Goal: Task Accomplishment & Management: Manage account settings

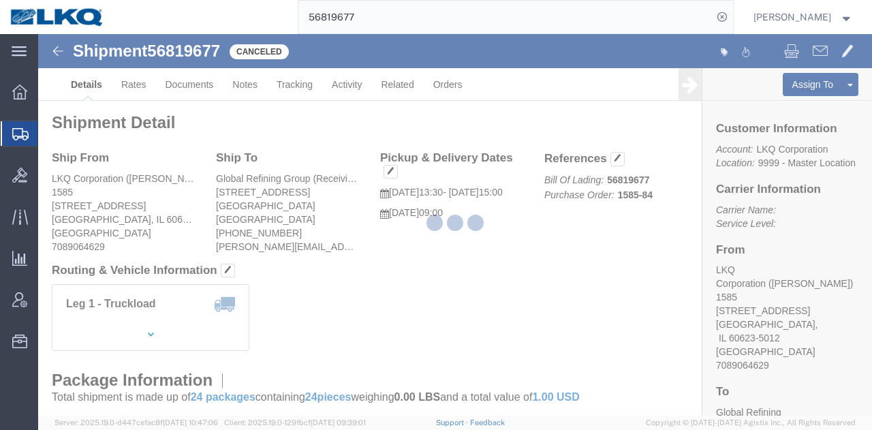
drag, startPoint x: 393, startPoint y: 215, endPoint x: 431, endPoint y: 247, distance: 49.8
click at [431, 247] on div at bounding box center [455, 225] width 834 height 382
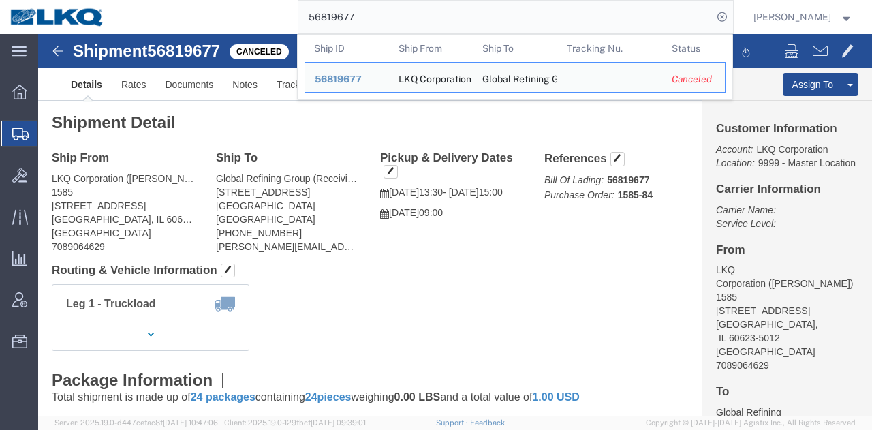
click at [568, 20] on input "56819677" at bounding box center [506, 17] width 414 height 33
paste input "795761"
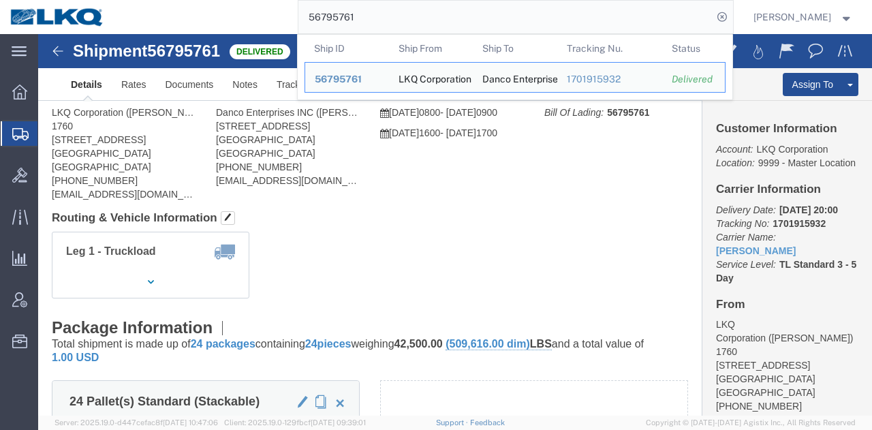
click div "Leg 1 - Truckload Vehicle 1: Standard Dry Van (53 Feet) Number of trucks: 1"
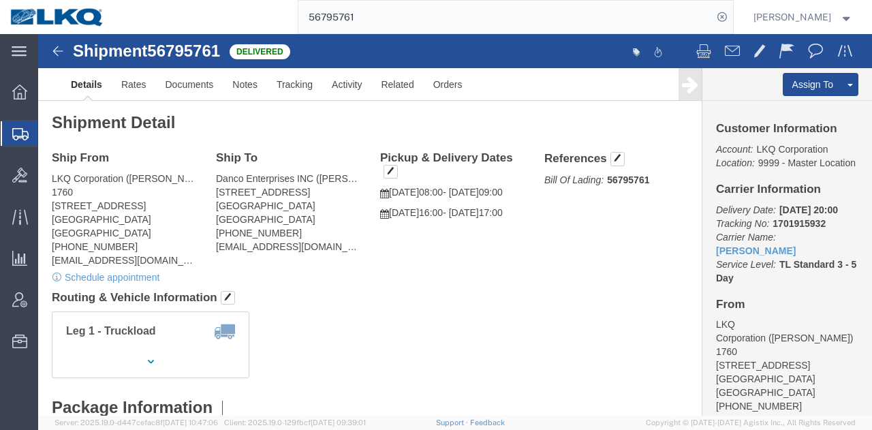
click div "Ship From LKQ Corporation ([PERSON_NAME]) 1760 [STREET_ADDRESS] [PHONE_NUMBER] …"
click div "Pickup & Delivery Dates [DATE] 08:00 - [DATE] 09:00 [DATE] 16:00 - [DATE] 17:00…"
click at [613, 12] on input "56795761" at bounding box center [506, 17] width 414 height 33
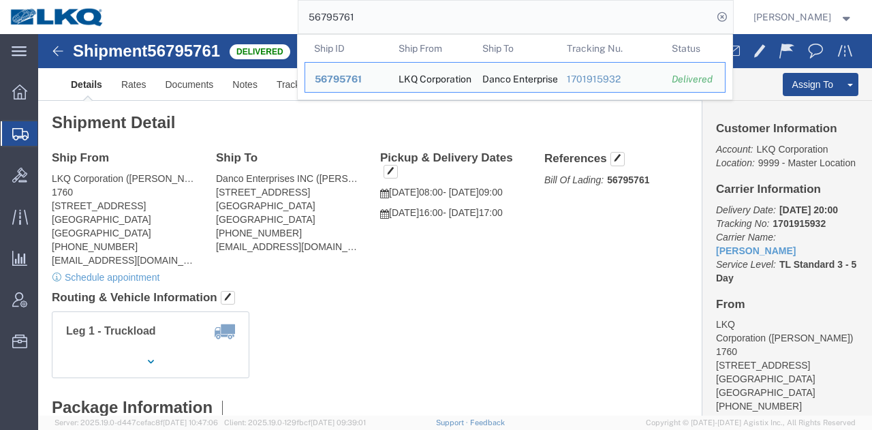
paste input "876526"
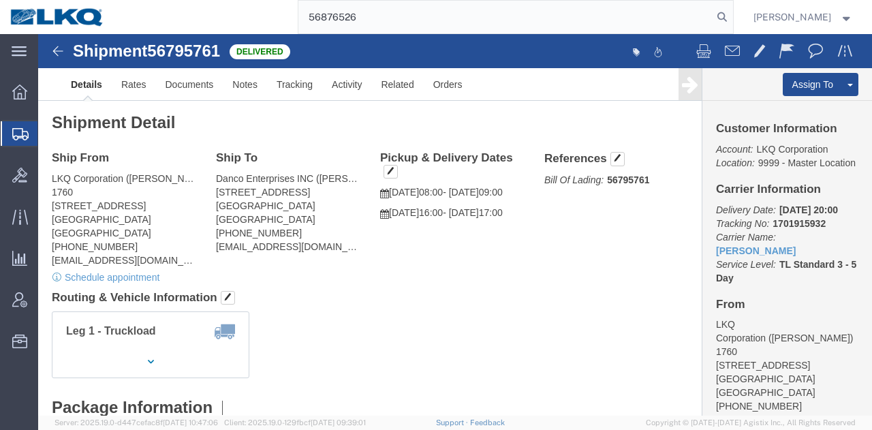
type input "56876526"
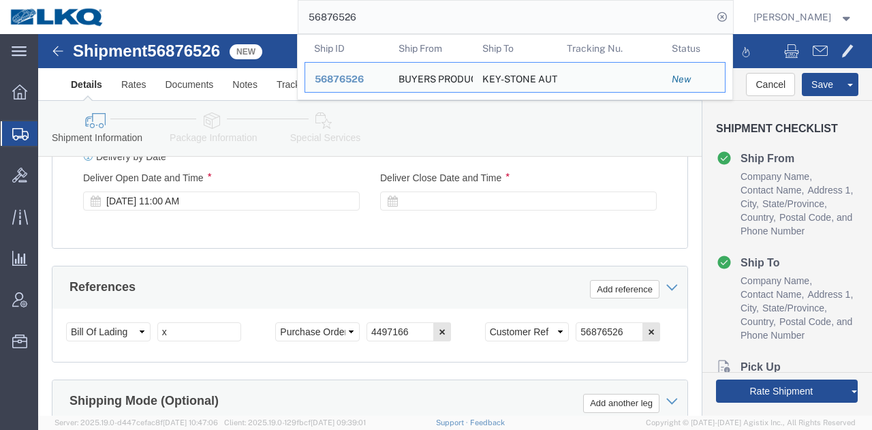
scroll to position [1091, 0]
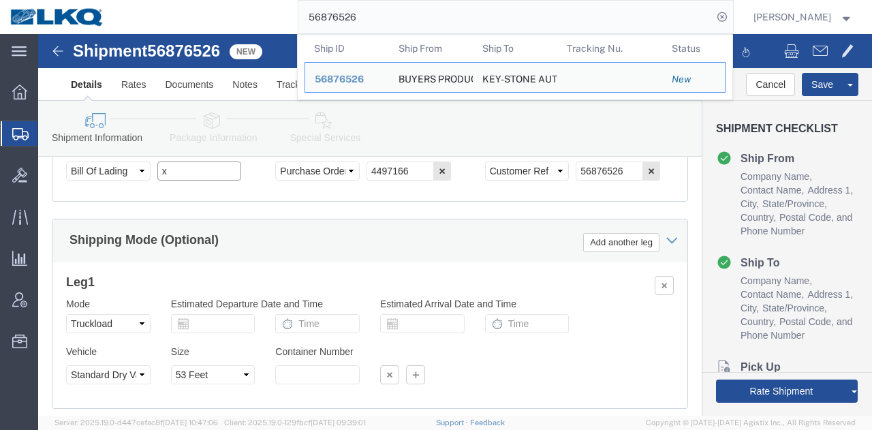
click input "x"
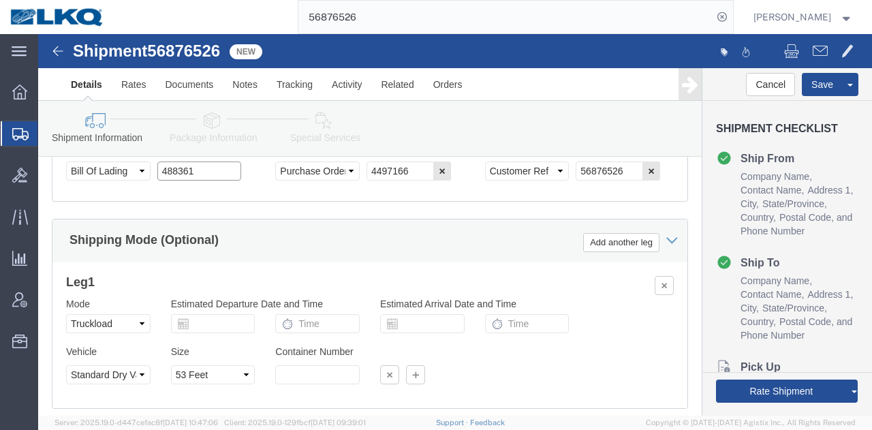
scroll to position [954, 0]
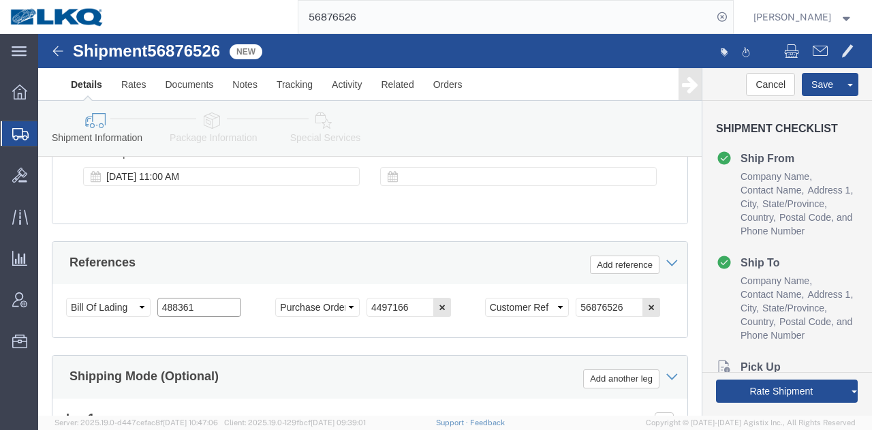
type input "488361"
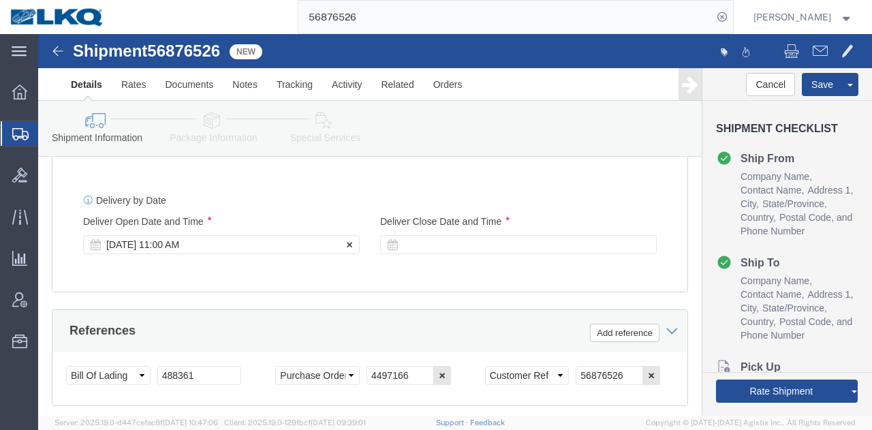
click div "[DATE] 11:00 AM"
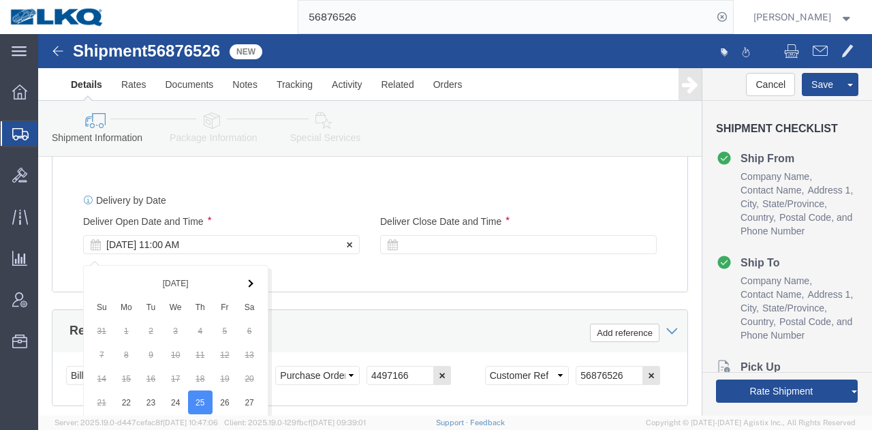
scroll to position [1159, 0]
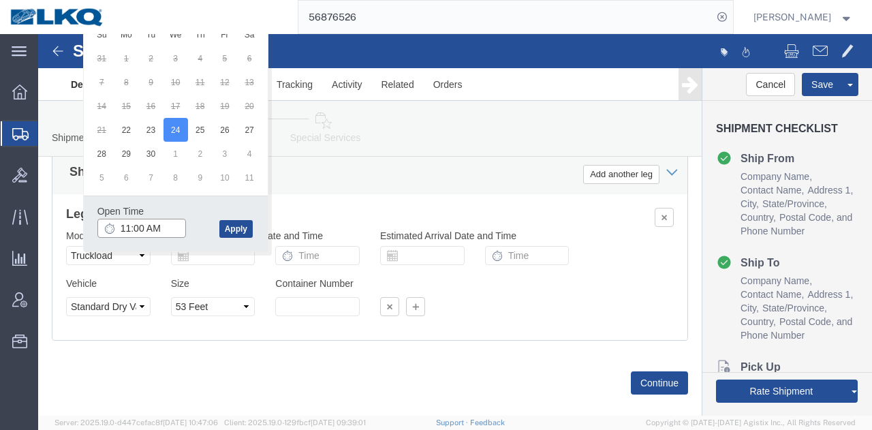
click input "11:00 AM"
type input "8:30 AM"
click div "Open Time 8:30 AM [DATE] 11:00 AM - [DATE] 11:00 AM Cancel Apply"
click button "Apply"
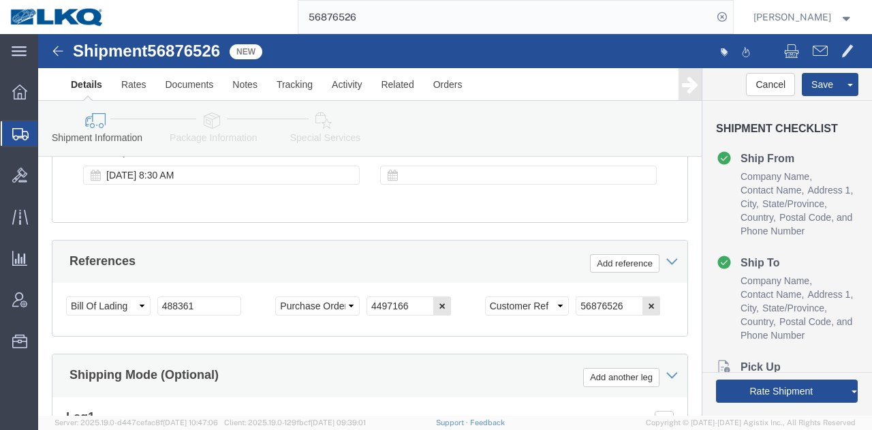
scroll to position [954, 0]
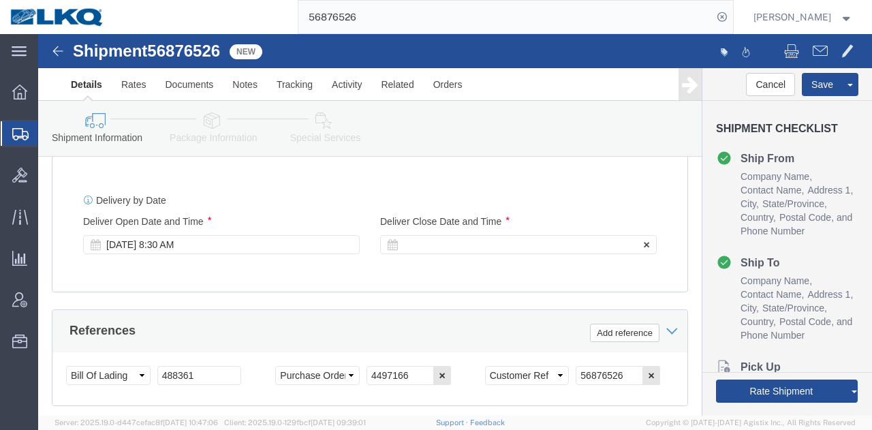
click div
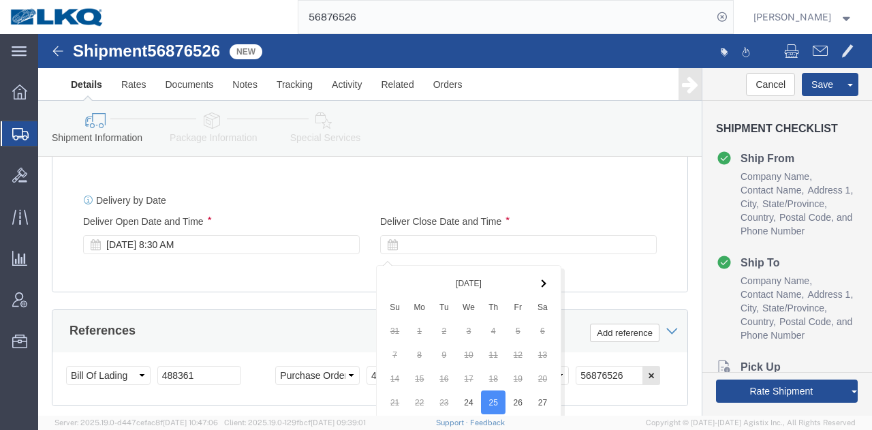
scroll to position [1159, 0]
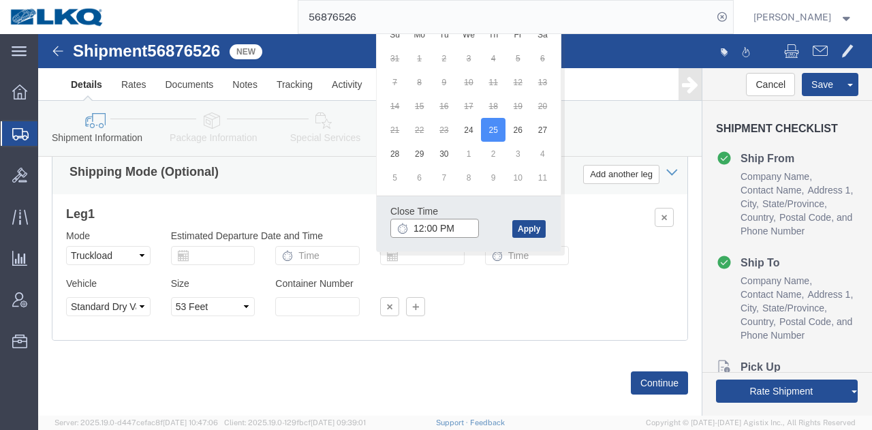
click input "12:00 PM"
type input "8:31 AM"
click button "Apply"
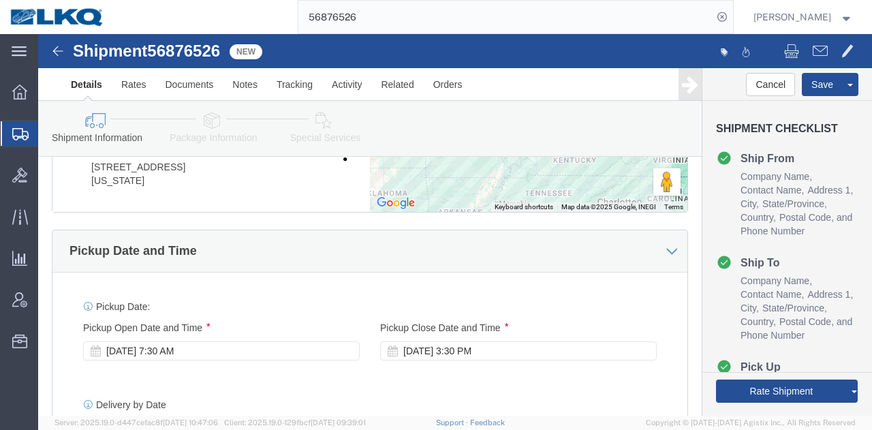
scroll to position [818, 0]
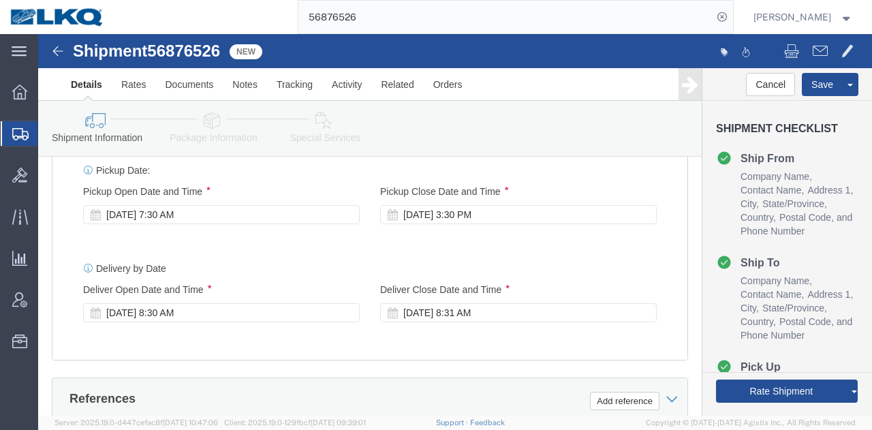
click div "Pickup Date: Pickup Start Date Pickup Start Time Pickup Open Date and Time [DAT…"
click div "[DATE] 8:31 AM"
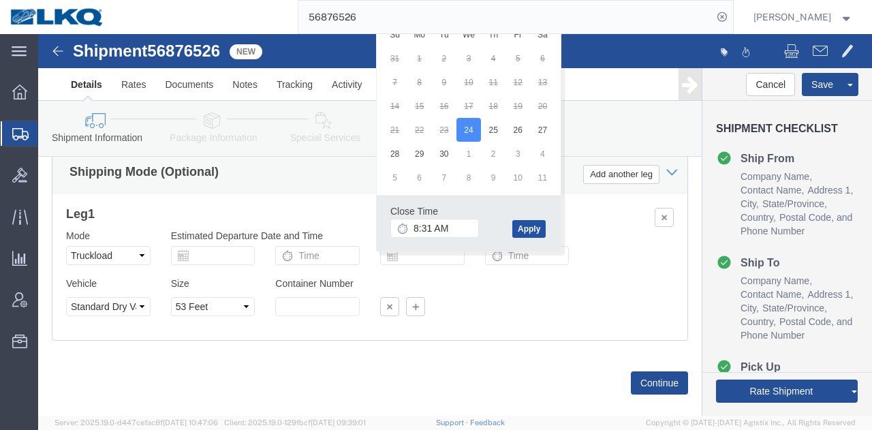
click button "Apply"
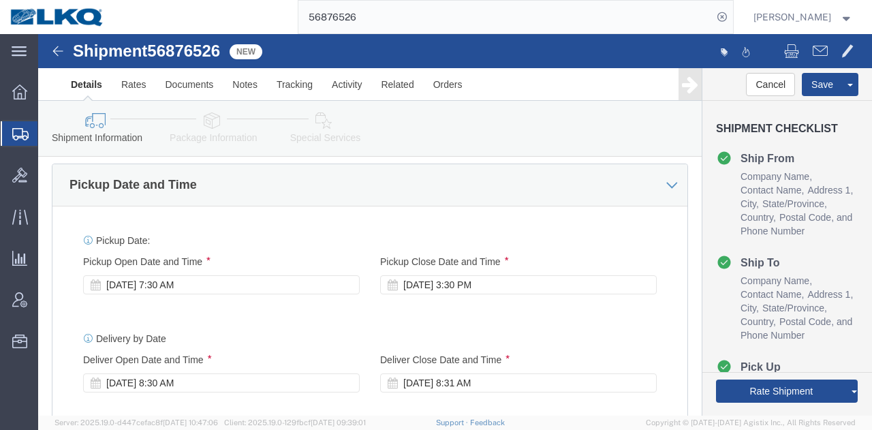
scroll to position [750, 0]
click div "Delivery by Date Delivery Start Date Delivery Start Time Deliver Open Date and …"
click div "Pickup Date: Pickup Start Date Pickup Start Time Pickup Open Date and Time [DAT…"
click div "[DATE] 3:30 PM"
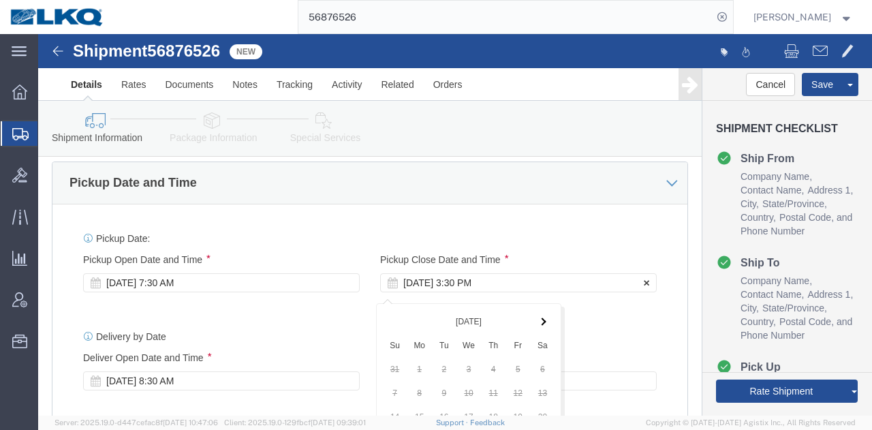
scroll to position [1061, 0]
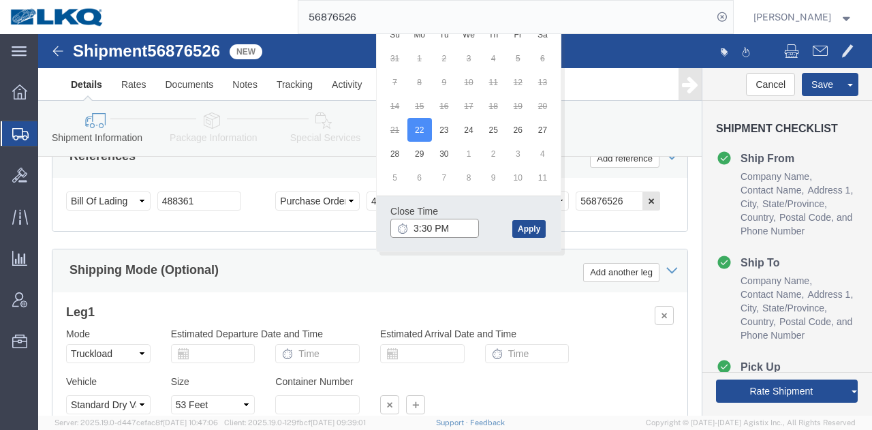
click input "3:30 PM"
type input "12:00 PM"
click button "Apply"
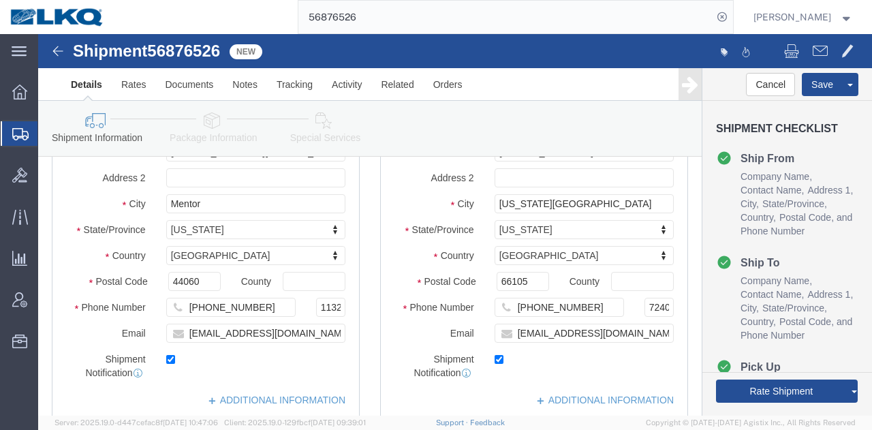
scroll to position [243, 0]
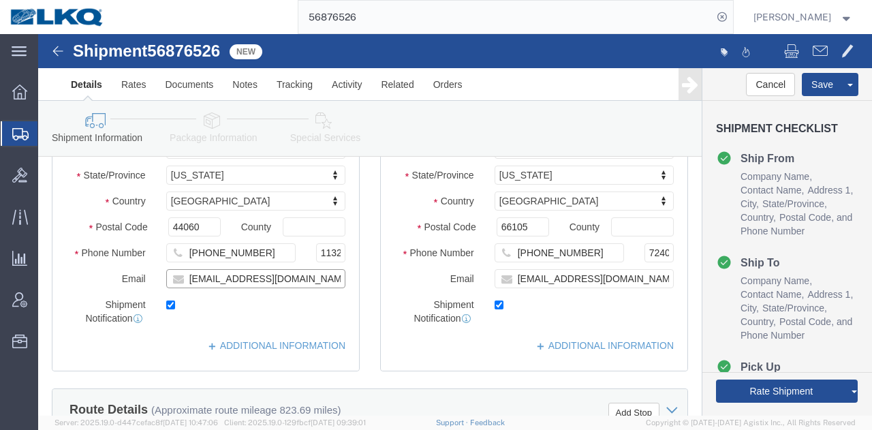
click input "[EMAIL_ADDRESS][DOMAIN_NAME]"
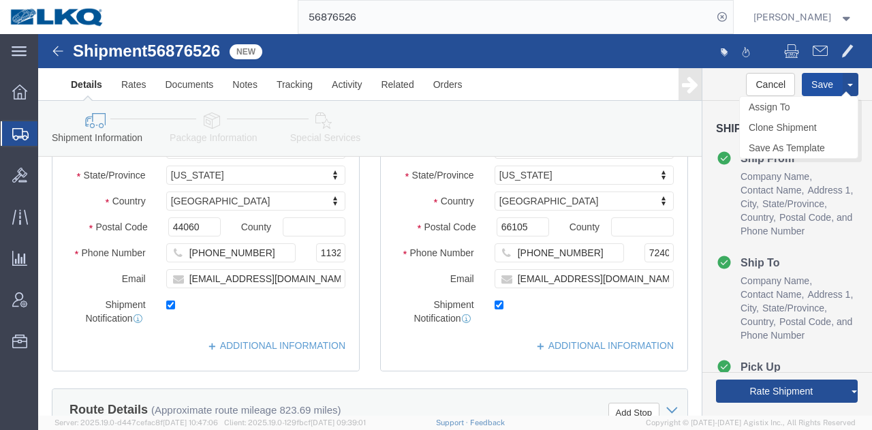
click button "Save"
type button "Save"
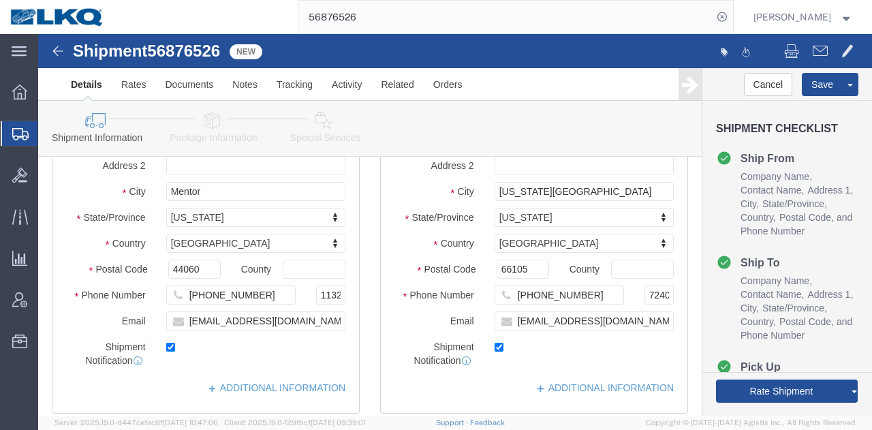
scroll to position [174, 0]
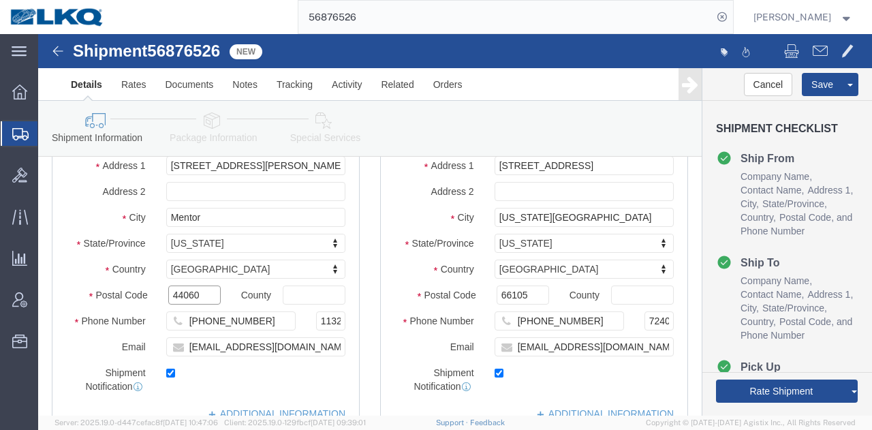
click input "44060"
click input "66105"
click span
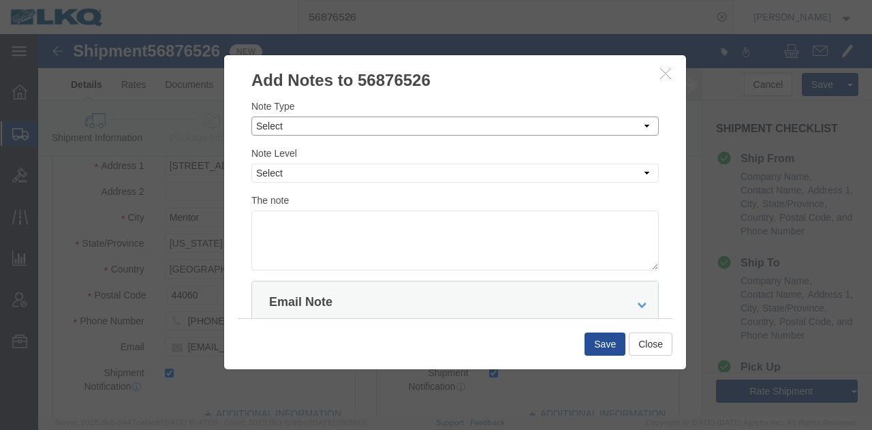
click select "Select Approval Bid Notes Carrier Change Notes Claim Notes Content Hazmat Notes…"
select select "BID_NOTES"
click select "Select Approval Bid Notes Carrier Change Notes Claim Notes Content Hazmat Notes…"
click select "Select Private to Account Private to Vendor Public"
select select "PRIVATE_TO_ACCOUNT"
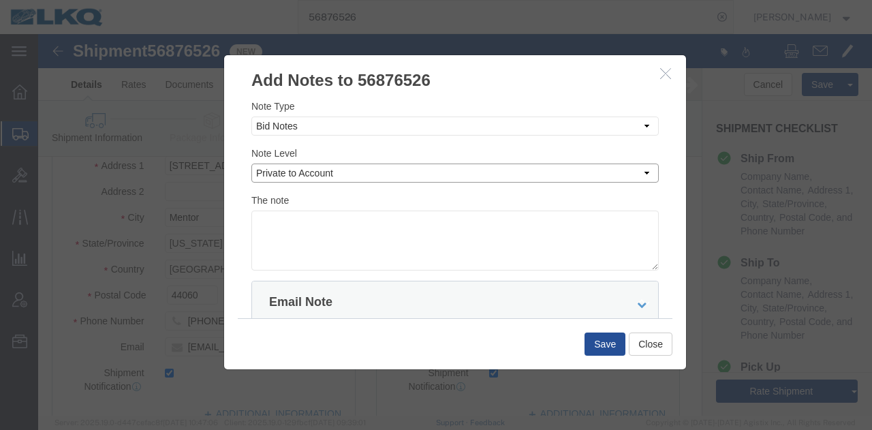
click select "Select Private to Account Private to Vendor Public"
click textarea
paste textarea "$1,504"
click textarea "DAT: $1,504"
type textarea "DAT: $1504"
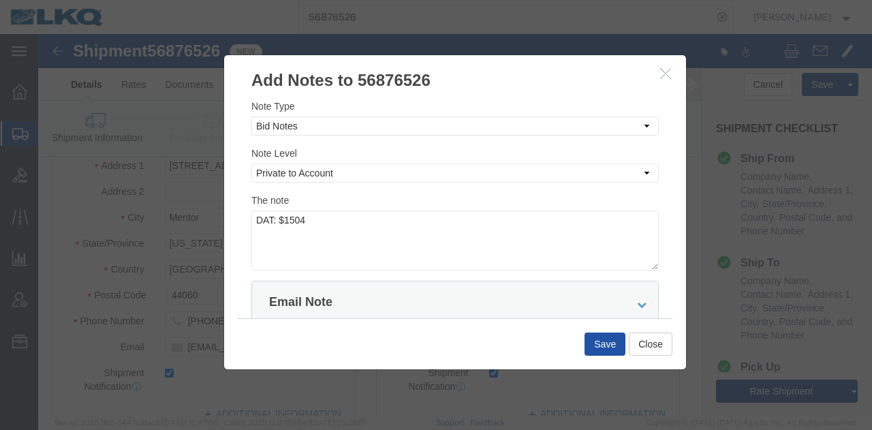
click button "Save"
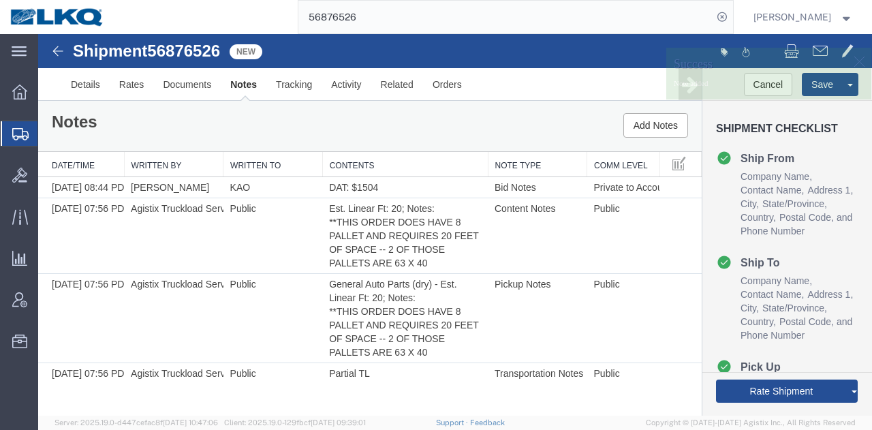
scroll to position [0, 0]
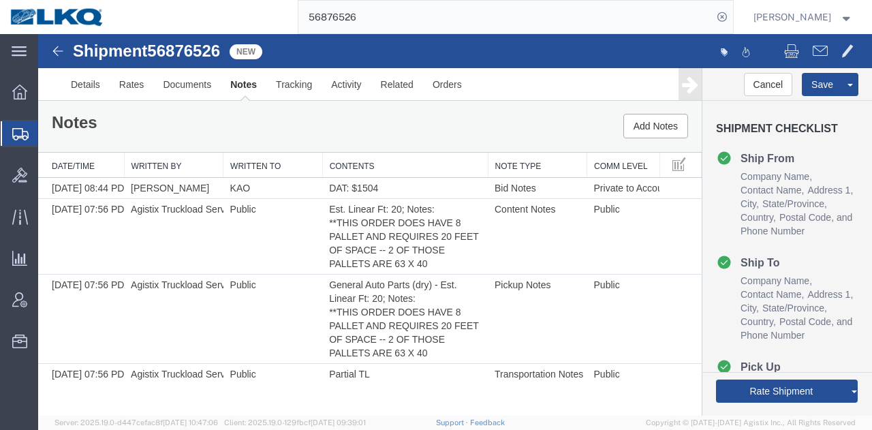
click at [38, 34] on link "Send To Bid" at bounding box center [38, 34] width 0 height 0
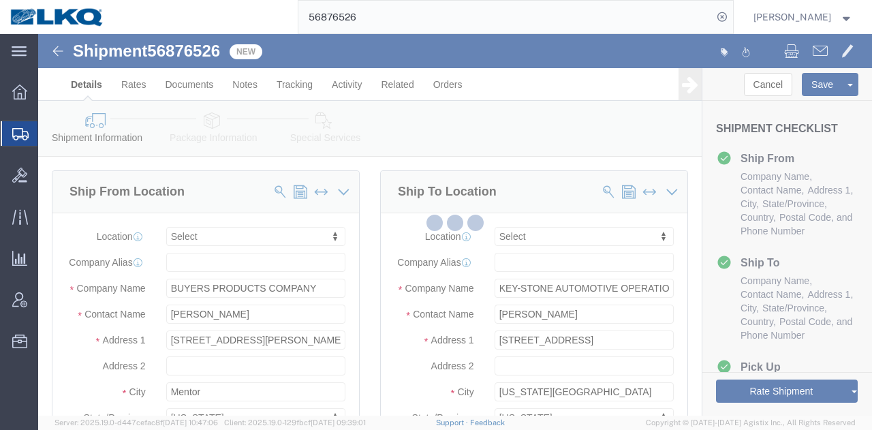
select select "TL"
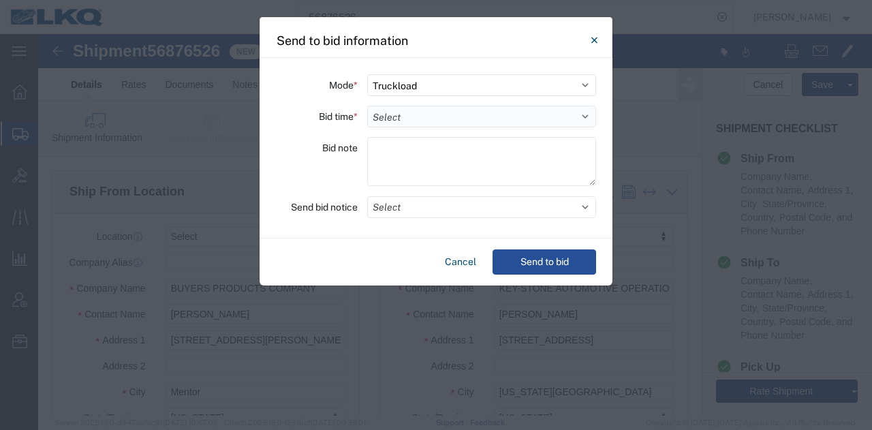
click at [429, 119] on select "Select 30 Min (Rush) 1 Hour (Rush) 2 Hours (Rush) 4 Hours (Rush) 8 Hours (Rush)…" at bounding box center [481, 117] width 229 height 22
select select "24"
click at [367, 106] on select "Select 30 Min (Rush) 1 Hour (Rush) 2 Hours (Rush) 4 Hours (Rush) 8 Hours (Rush)…" at bounding box center [481, 117] width 229 height 22
click at [416, 213] on button "Select" at bounding box center [481, 207] width 229 height 22
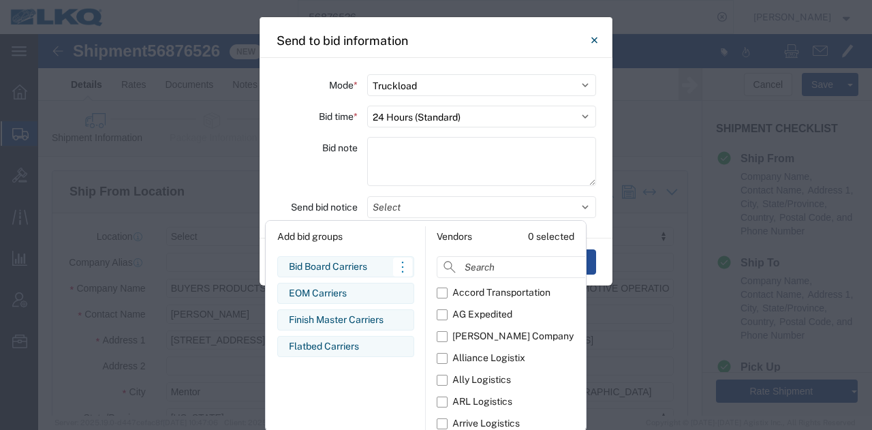
click at [355, 273] on div "Bid Board Carriers" at bounding box center [346, 267] width 114 height 14
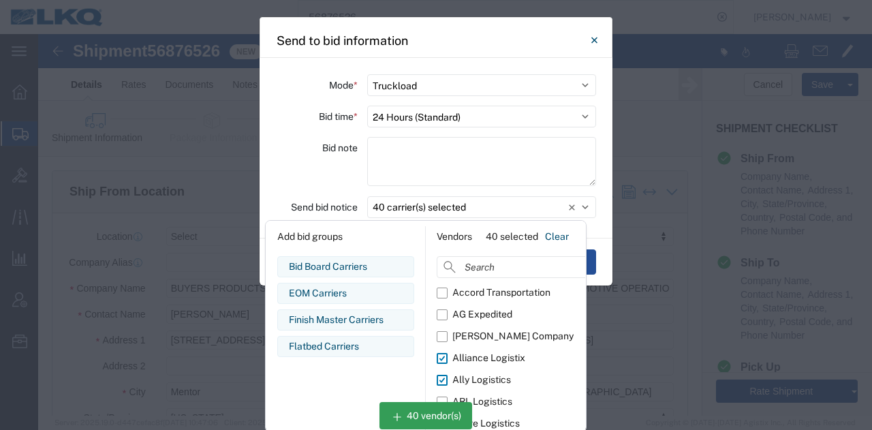
click at [335, 192] on div "Mode * Select Small Parcel Truckload Air Rail Less than Truckload Ocean Freight…" at bounding box center [436, 148] width 353 height 181
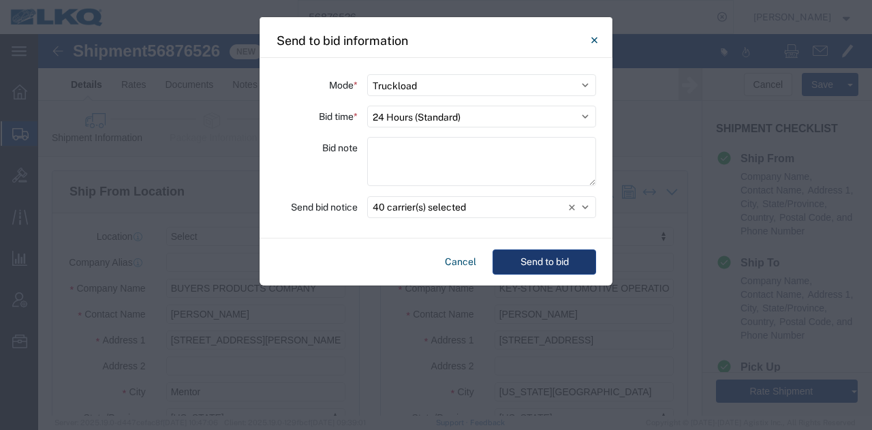
click at [547, 258] on button "Send to bid" at bounding box center [545, 261] width 104 height 25
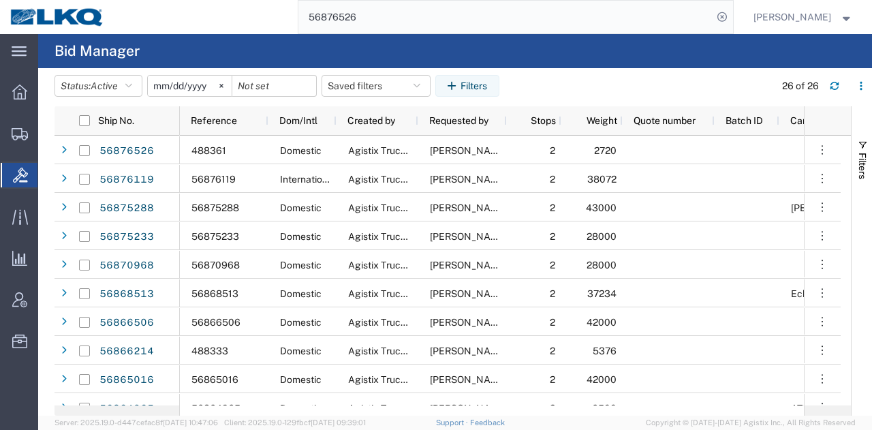
click at [568, 25] on input "56876526" at bounding box center [506, 17] width 414 height 33
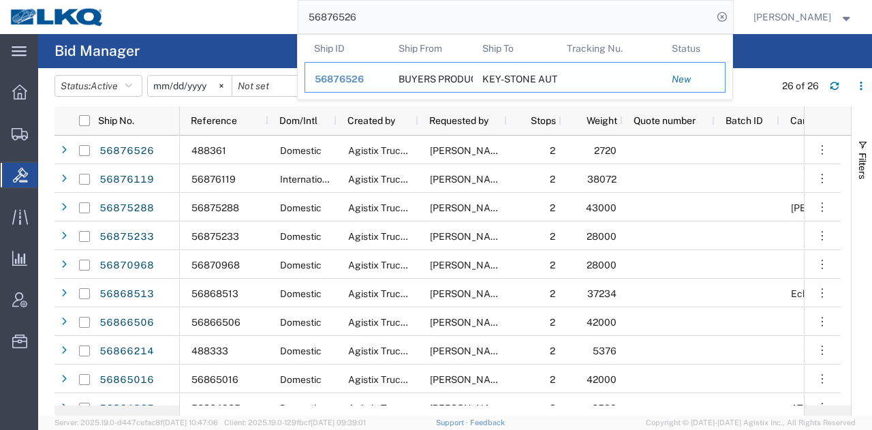
paste input "63211"
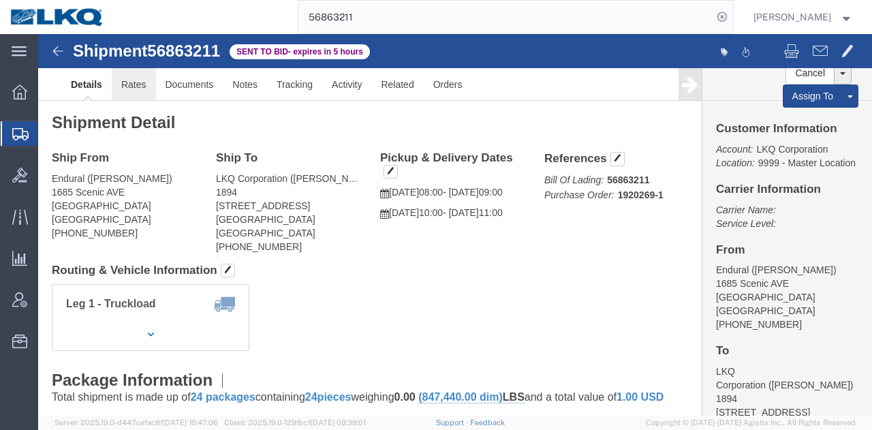
click link "Rates"
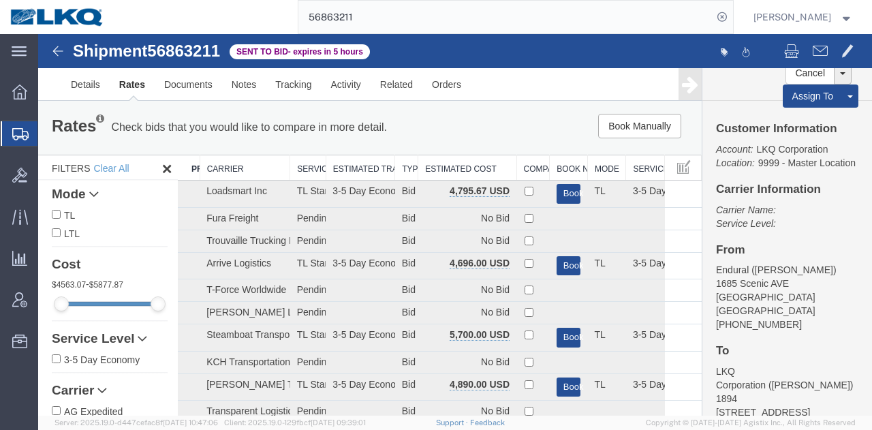
click at [444, 159] on th "Estimated Cost" at bounding box center [467, 167] width 98 height 25
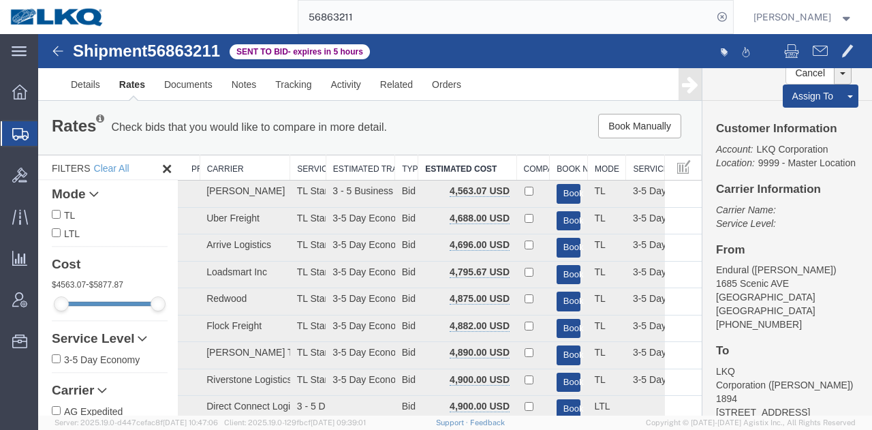
click at [476, 112] on div "Rates Check bids that you would like to compare in more detail. Compare Filter …" at bounding box center [370, 127] width 664 height 55
click at [472, 119] on div "Book Manually Pause Continue" at bounding box center [562, 126] width 274 height 25
click at [235, 87] on link "Notes" at bounding box center [244, 84] width 44 height 33
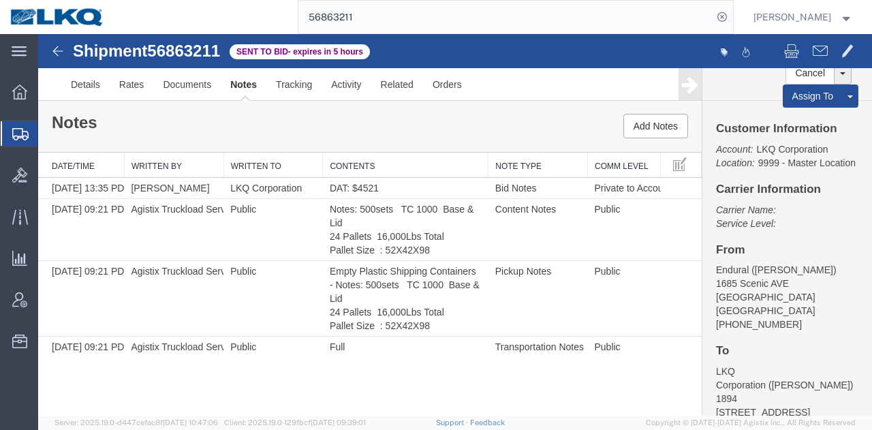
click at [394, 161] on th "Contents" at bounding box center [406, 165] width 166 height 25
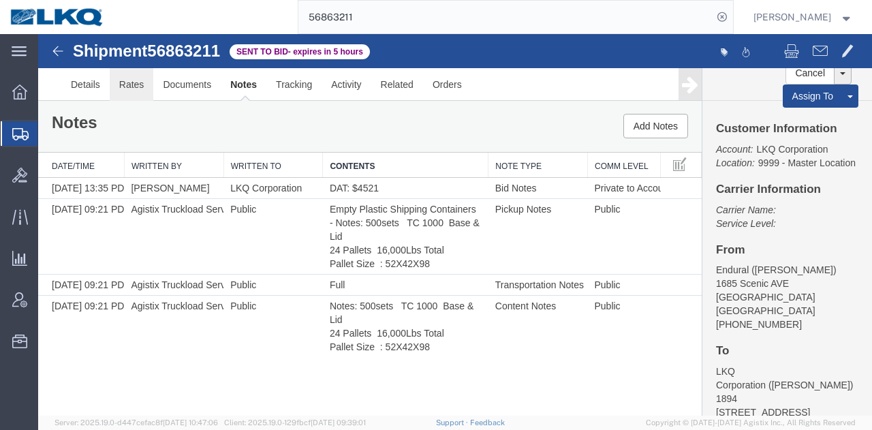
click at [131, 82] on link "Rates" at bounding box center [132, 84] width 44 height 33
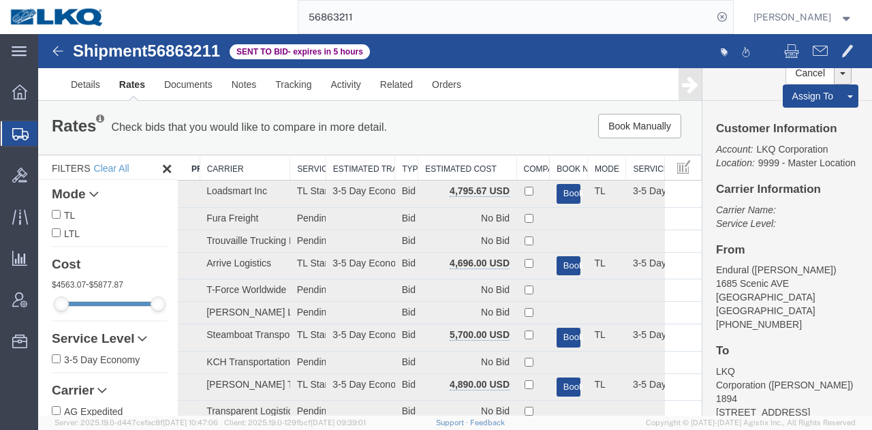
click at [485, 168] on th "Estimated Cost" at bounding box center [467, 167] width 98 height 25
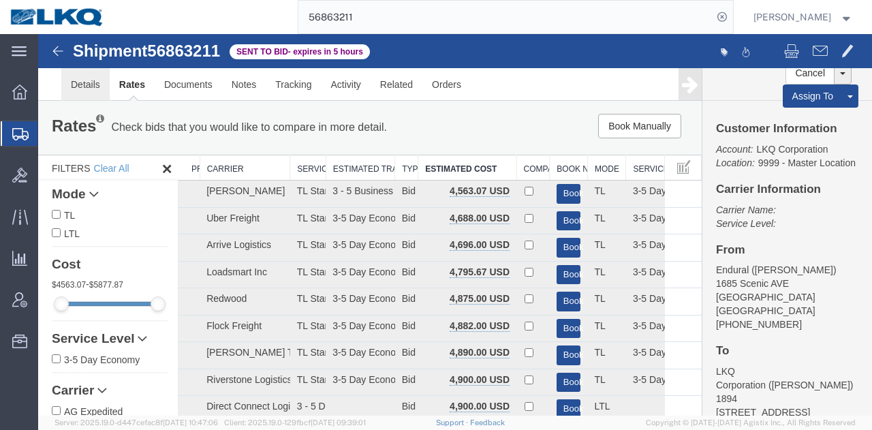
click at [77, 86] on link "Details" at bounding box center [85, 84] width 48 height 33
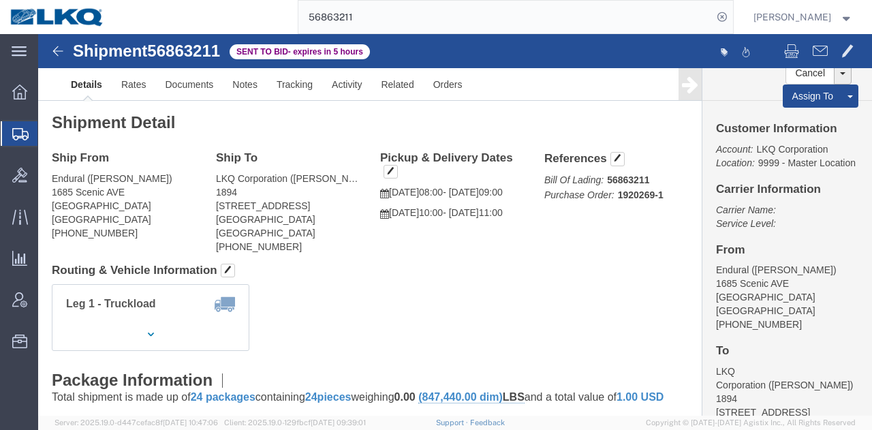
click h4 "Routing & Vehicle Information"
click address "LKQ Corporation ([PERSON_NAME]) [STREET_ADDRESS] [PHONE_NUMBER]"
copy address "1894"
click span "56863211"
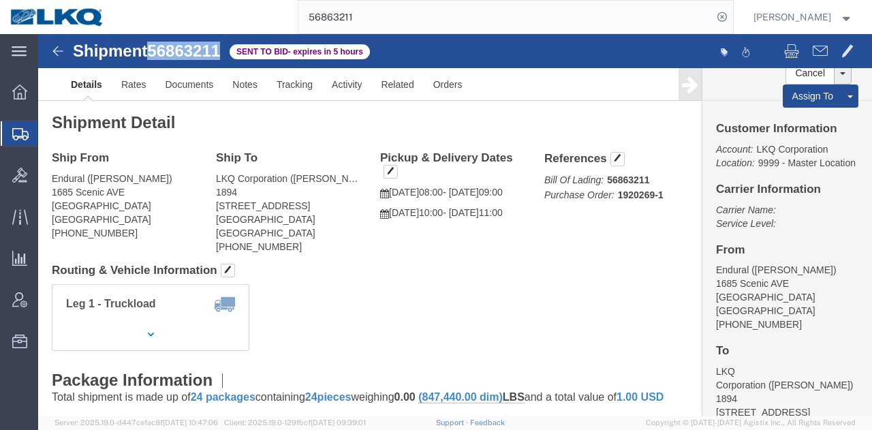
click span "56863211"
copy span "56863211"
click div "Leg 1 - Truckload Vehicle 1: Standard Dry Van (53 Feet) Number of trucks: 1"
click address "LKQ Corporation ([PERSON_NAME]) [STREET_ADDRESS] [PHONE_NUMBER]"
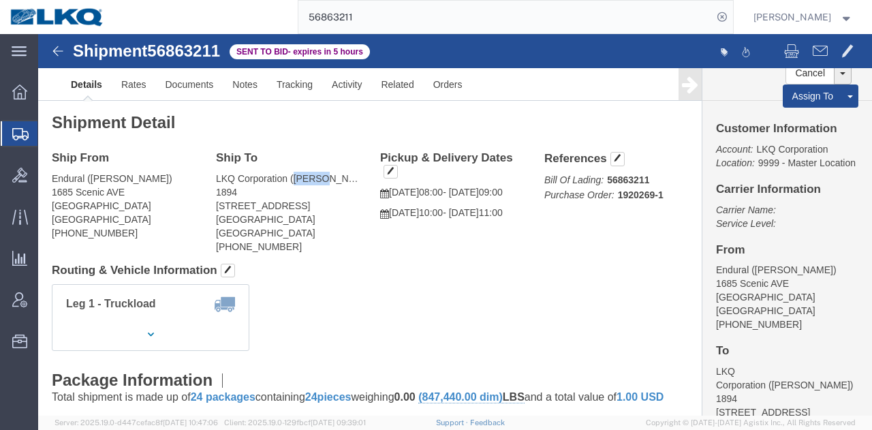
copy address "[PERSON_NAME]"
drag, startPoint x: 596, startPoint y: 16, endPoint x: 600, endPoint y: 27, distance: 12.3
click at [596, 16] on input "56863211" at bounding box center [506, 17] width 414 height 33
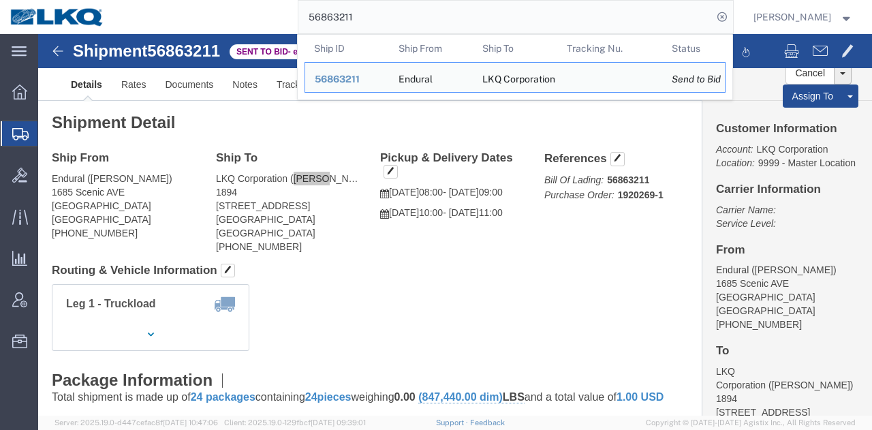
paste input "76526"
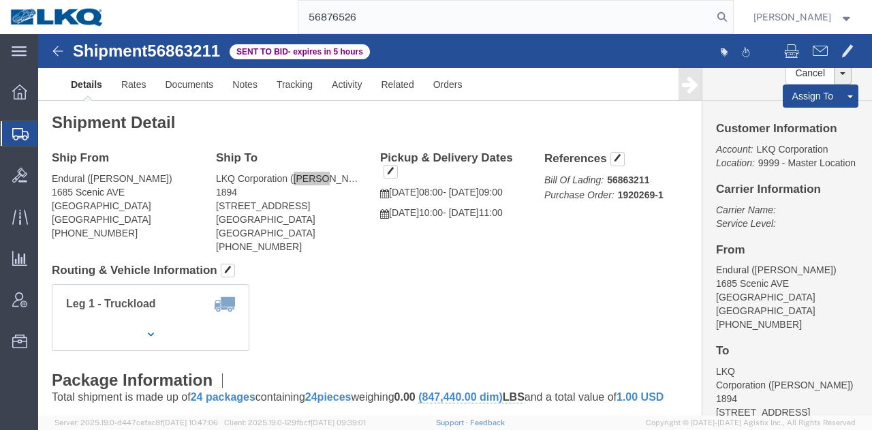
type input "56876526"
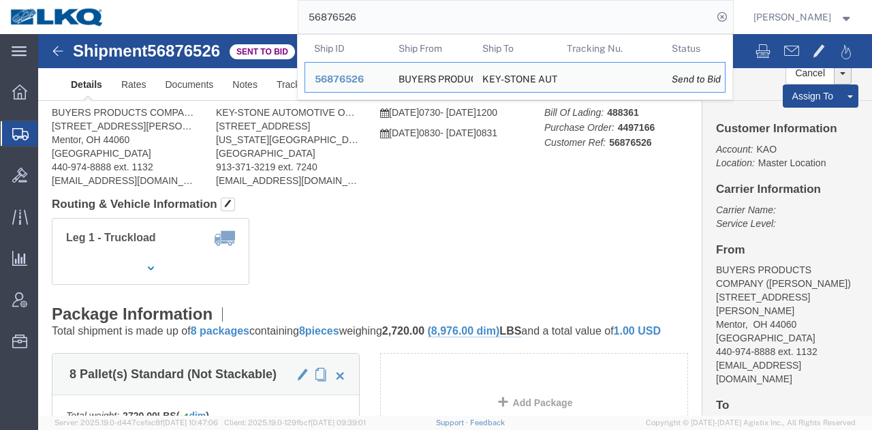
click div "Leg 1 - Truckload Vehicle 1: Standard Dry Van (53 Feet) Number of trucks: 1"
